Goal: Information Seeking & Learning: Learn about a topic

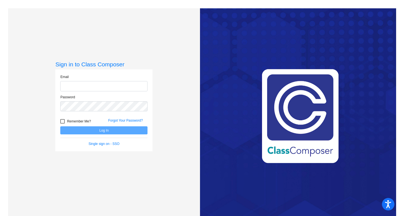
type input "[PERSON_NAME][EMAIL_ADDRESS][PERSON_NAME][DOMAIN_NAME]"
click at [63, 121] on div at bounding box center [62, 121] width 4 height 4
click at [63, 124] on input "Remember Me?" at bounding box center [62, 124] width 0 height 0
checkbox input "true"
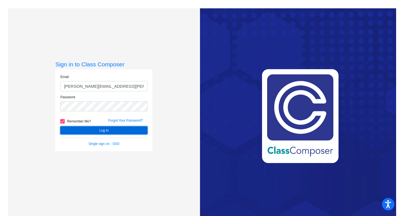
click at [106, 131] on button "Log In" at bounding box center [103, 130] width 87 height 8
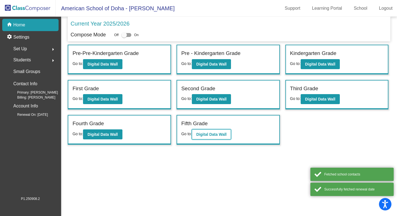
click at [209, 135] on b "Digital Data Wall" at bounding box center [211, 134] width 30 height 4
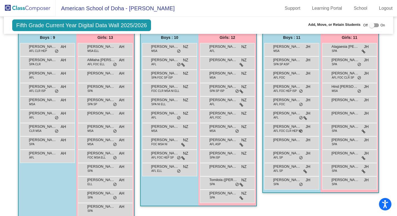
scroll to position [181, 0]
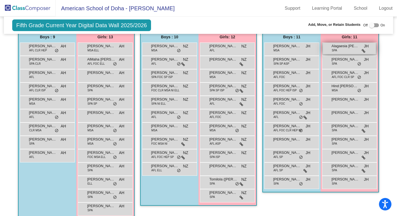
click at [340, 46] on span "Alagaesia [PERSON_NAME]" at bounding box center [346, 46] width 28 height 6
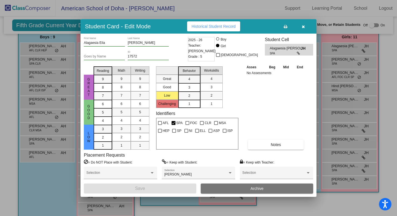
scroll to position [0, 0]
click at [218, 26] on span "Historical Student Record" at bounding box center [214, 26] width 44 height 4
click at [277, 144] on span "Notes" at bounding box center [276, 145] width 10 height 4
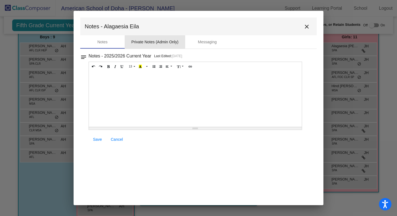
click at [166, 41] on div "Private Notes (Admin Only)" at bounding box center [154, 42] width 47 height 6
click at [214, 41] on div "Messaging" at bounding box center [207, 42] width 19 height 6
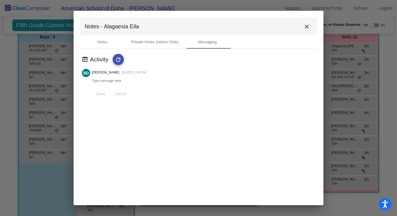
click at [308, 27] on mat-icon "close" at bounding box center [307, 26] width 7 height 7
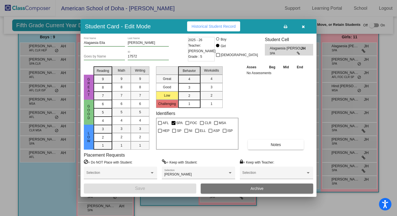
click at [279, 48] on span "Alagaesia [PERSON_NAME]" at bounding box center [285, 49] width 31 height 6
click at [137, 44] on input "[PERSON_NAME]" at bounding box center [148, 43] width 41 height 4
click at [304, 28] on icon "button" at bounding box center [303, 27] width 3 height 4
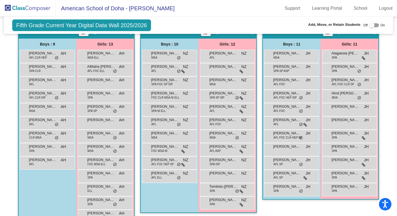
scroll to position [174, 0]
click at [341, 58] on div "Alagaesia [PERSON_NAME] SPA JH lock do_not_disturb_alt" at bounding box center [349, 55] width 53 height 11
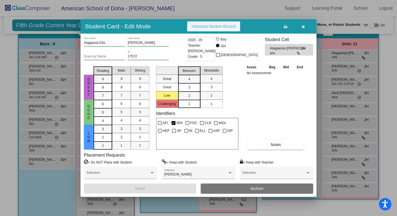
click at [213, 28] on span "Historical Student Record" at bounding box center [214, 26] width 44 height 4
